Goal: Transaction & Acquisition: Book appointment/travel/reservation

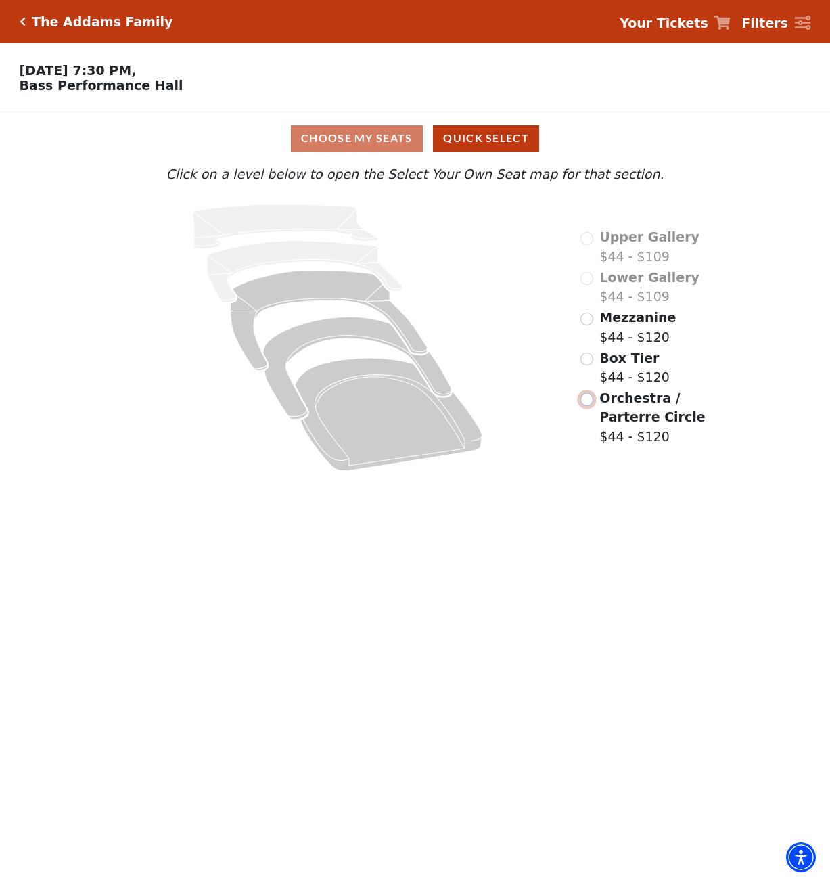
click at [582, 396] on input "Orchestra / Parterre Circle$44 - $120\a" at bounding box center [586, 399] width 13 height 13
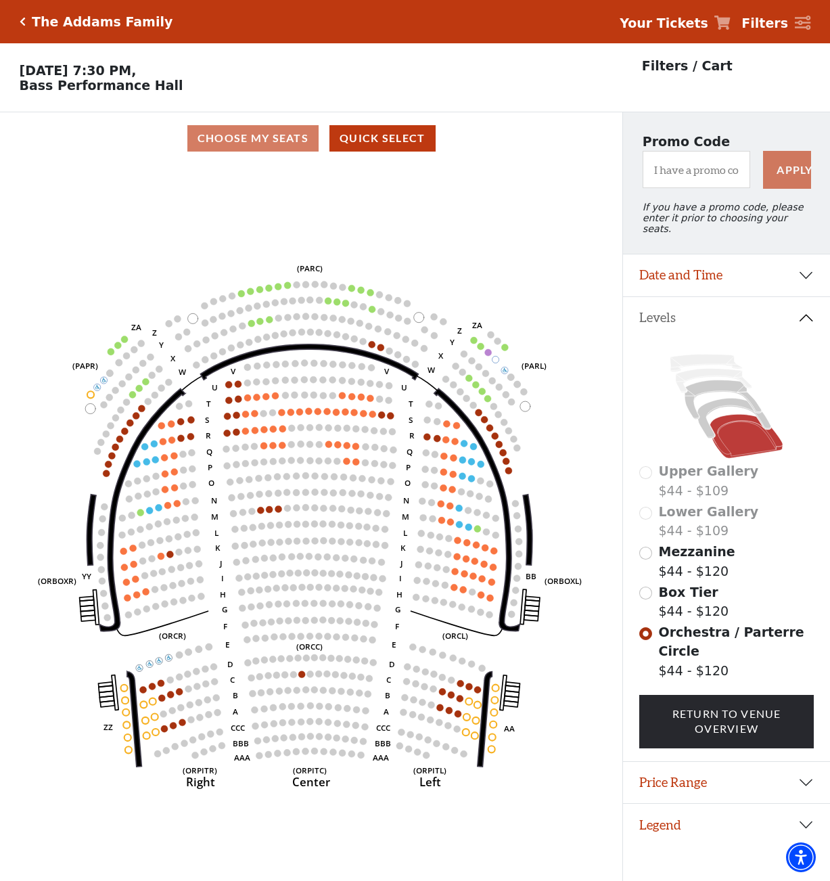
scroll to position [28, 0]
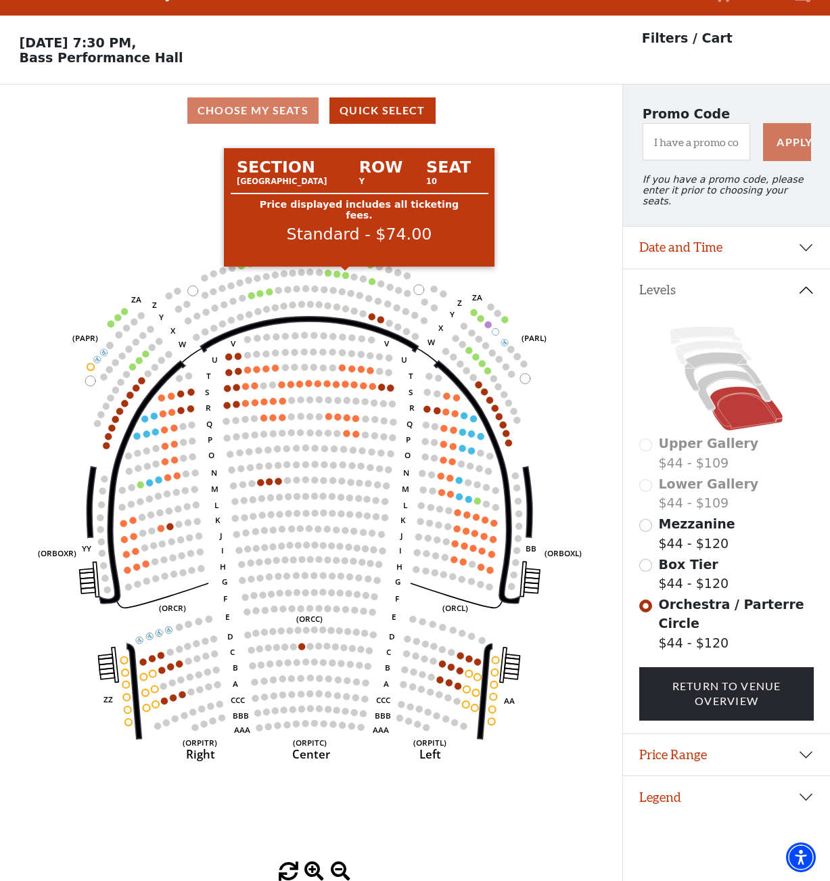
click at [348, 276] on circle at bounding box center [345, 275] width 7 height 7
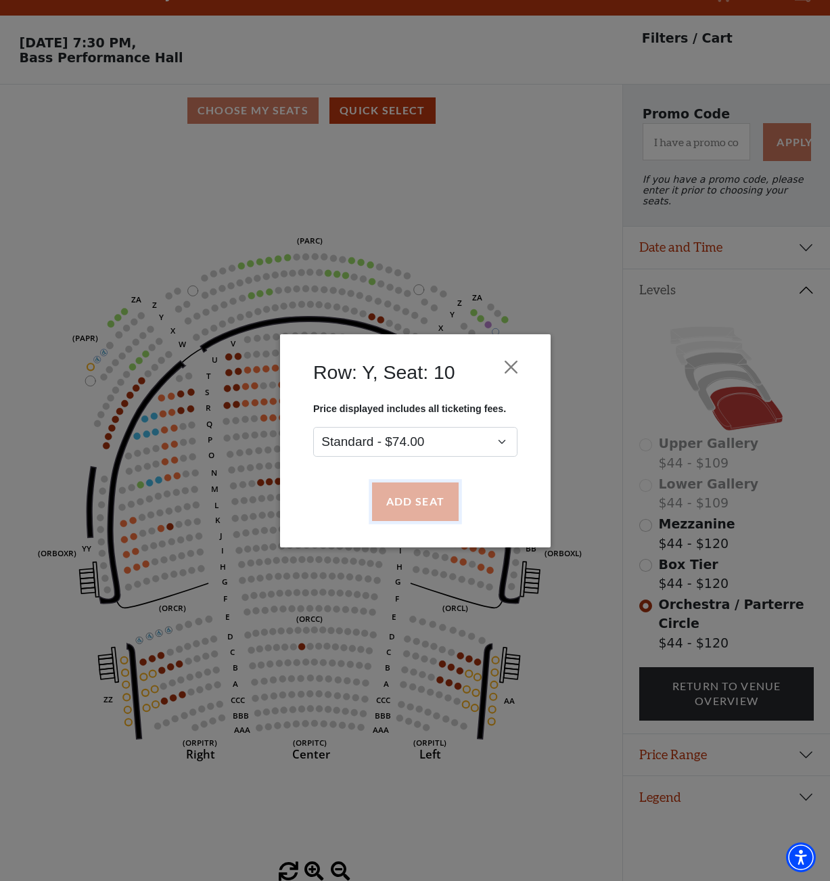
click at [434, 500] on button "Add Seat" at bounding box center [414, 501] width 87 height 38
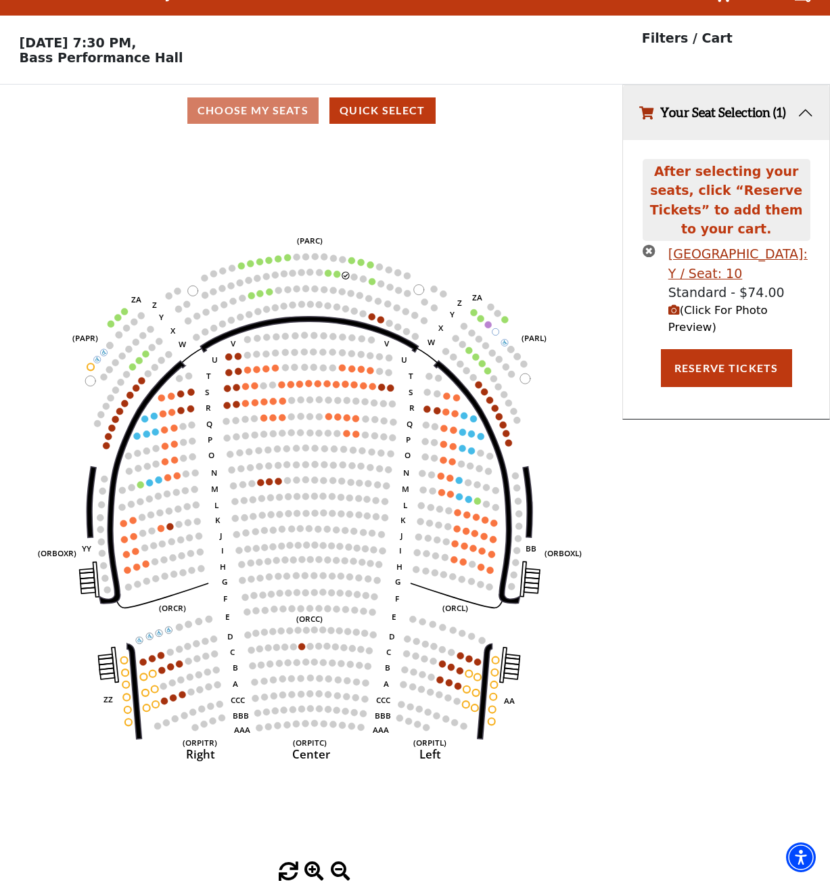
scroll to position [0, 0]
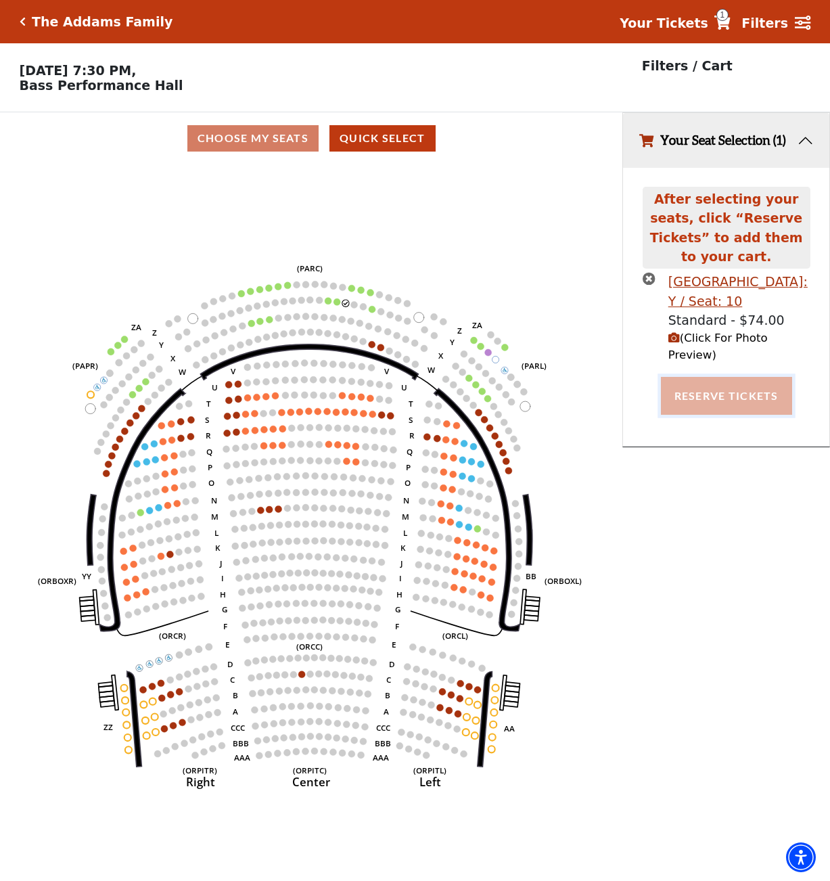
click at [746, 377] on button "Reserve Tickets" at bounding box center [726, 396] width 131 height 38
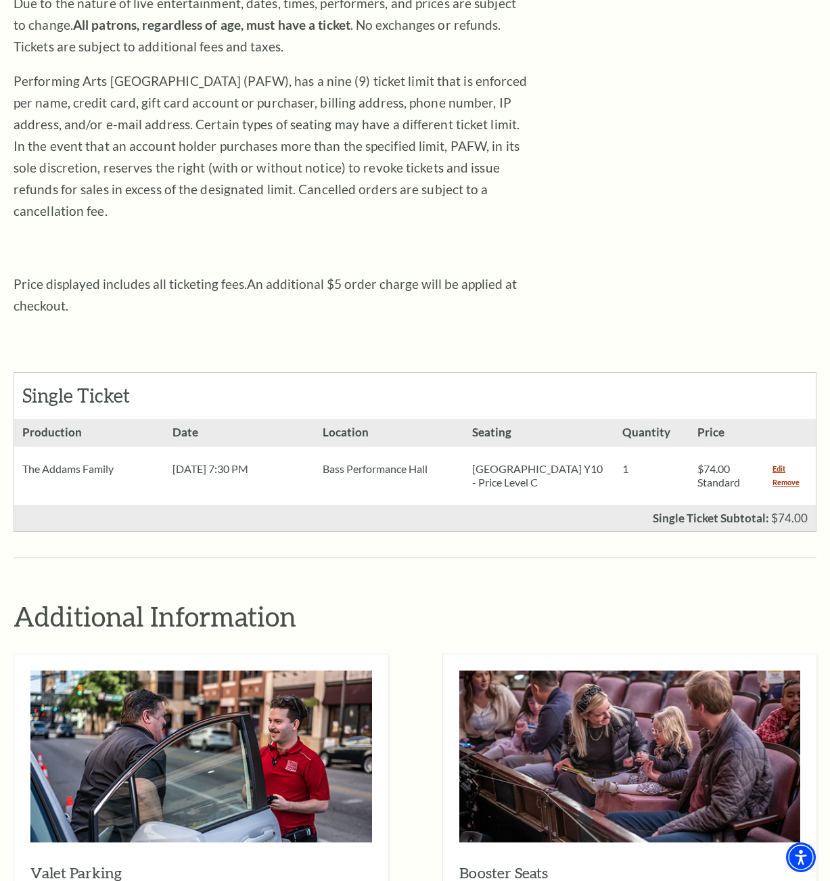
scroll to position [300, 0]
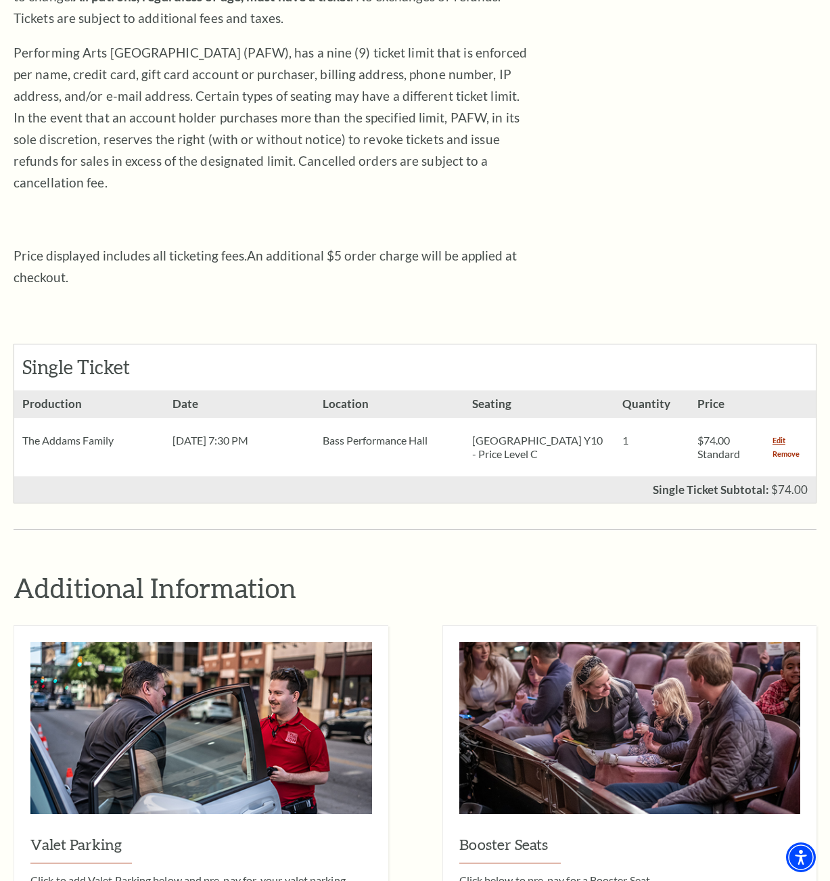
click at [783, 447] on link "Remove" at bounding box center [785, 454] width 27 height 14
